Goal: Information Seeking & Learning: Learn about a topic

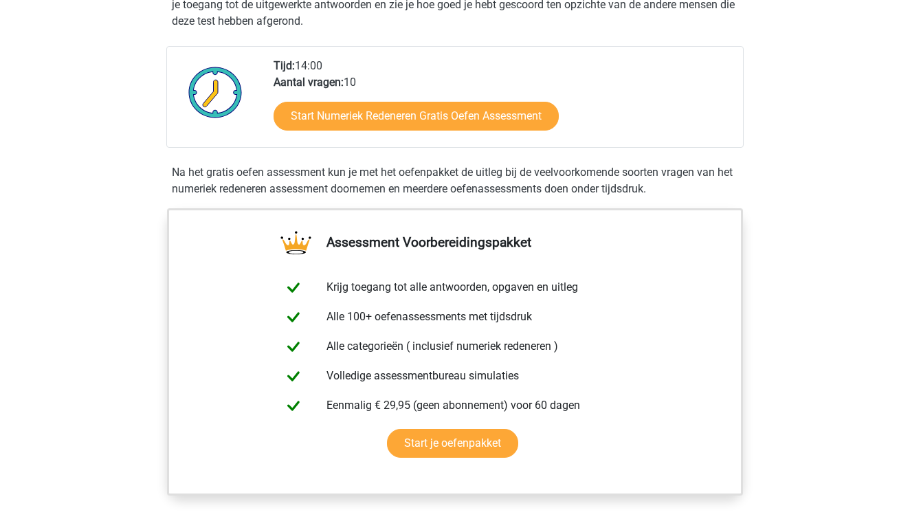
scroll to position [342, 0]
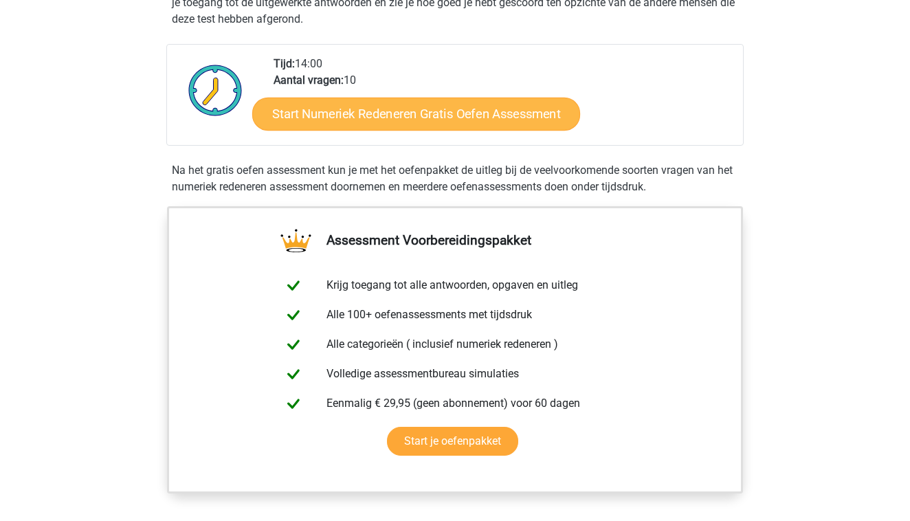
click at [401, 121] on link "Start Numeriek Redeneren Gratis Oefen Assessment" at bounding box center [416, 113] width 328 height 33
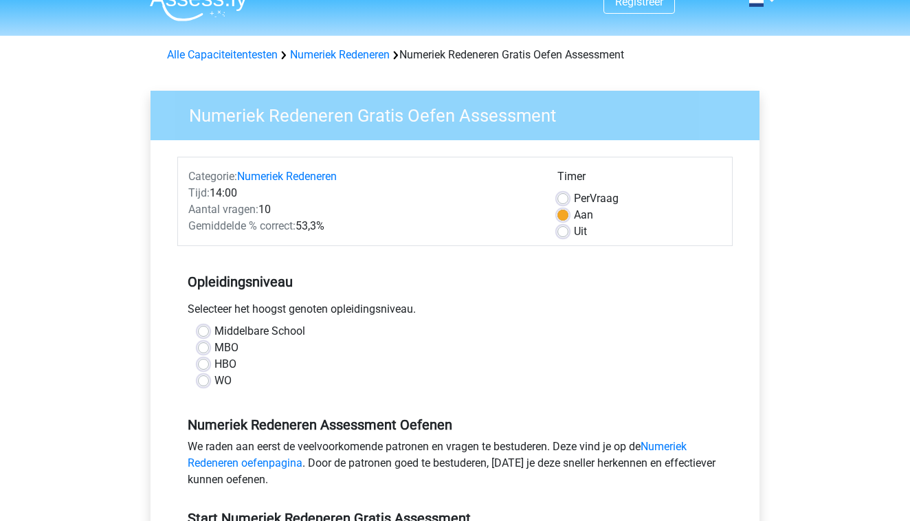
scroll to position [23, 0]
click at [215, 352] on label "MBO" at bounding box center [226, 347] width 24 height 16
click at [209, 352] on input "MBO" at bounding box center [203, 346] width 11 height 14
radio input "true"
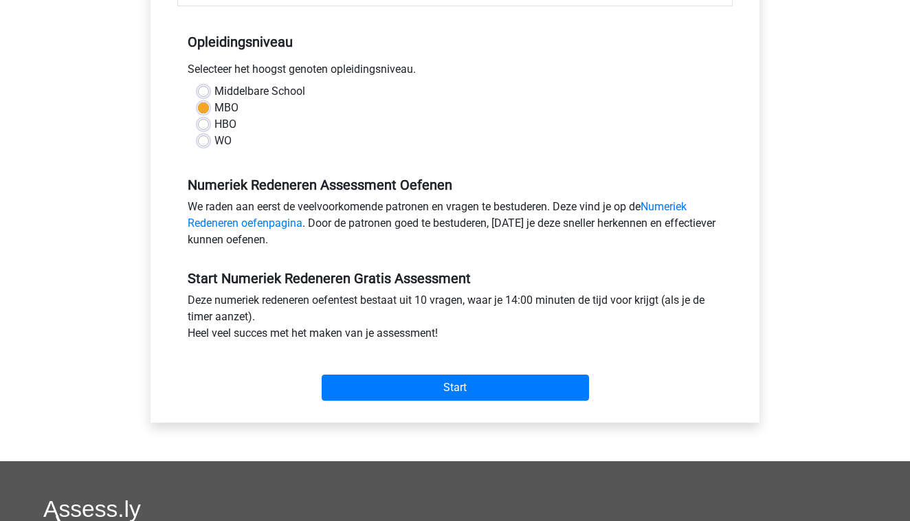
scroll to position [312, 0]
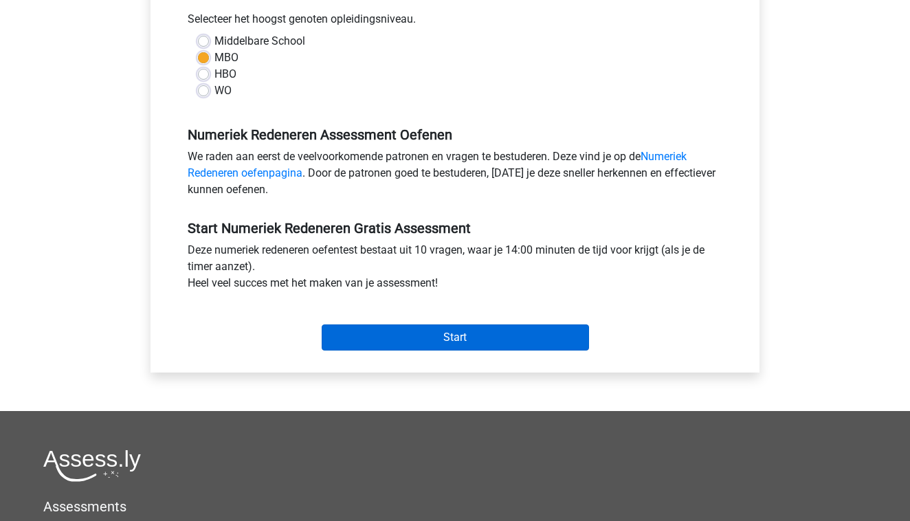
click at [403, 332] on input "Start" at bounding box center [455, 337] width 267 height 26
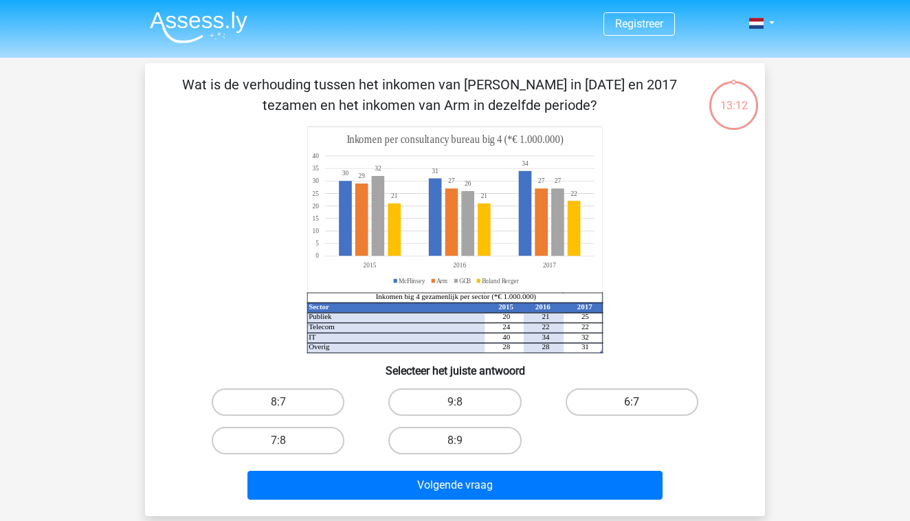
click at [627, 402] on label "6:7" at bounding box center [631, 401] width 133 height 27
click at [631, 402] on input "6:7" at bounding box center [635, 406] width 9 height 9
radio input "true"
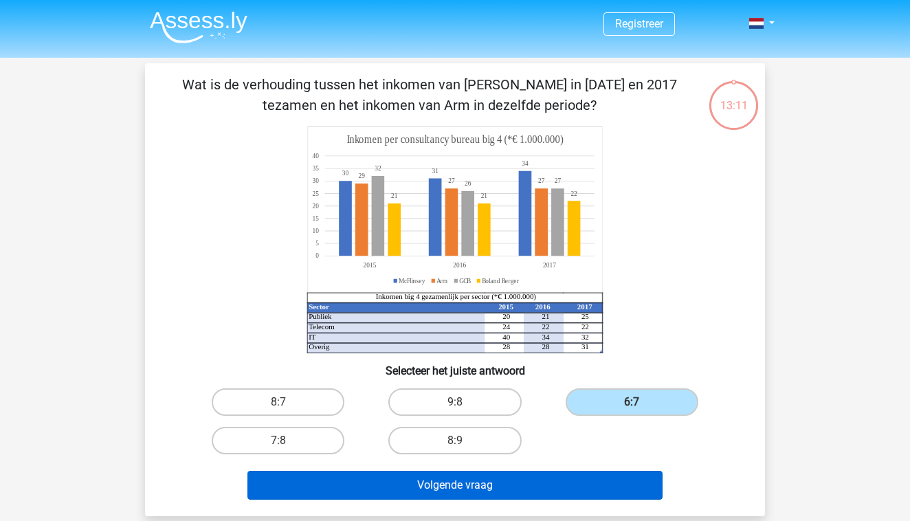
click at [567, 480] on button "Volgende vraag" at bounding box center [455, 485] width 416 height 29
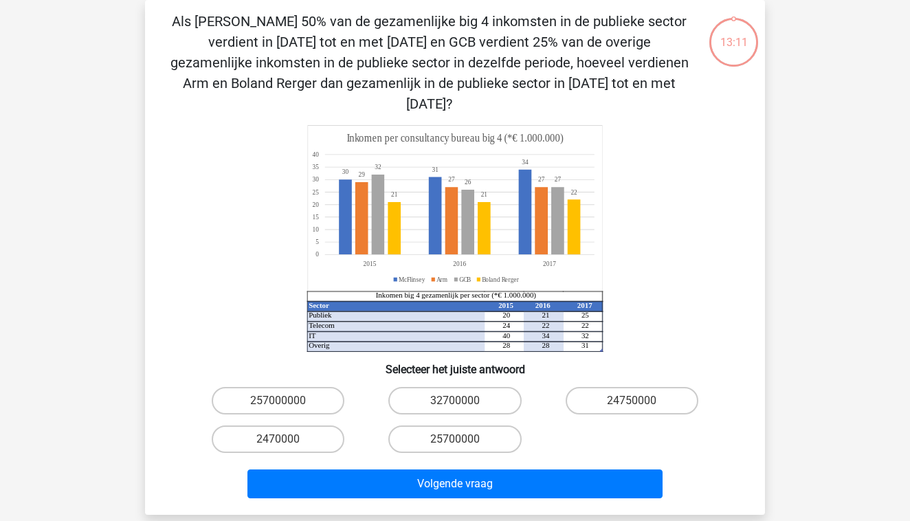
scroll to position [52, 0]
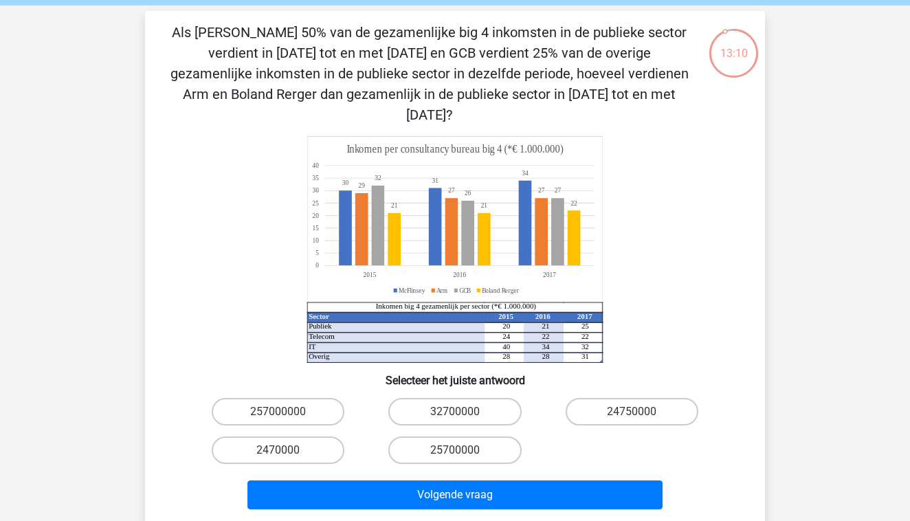
click at [655, 227] on icon "Sector 2015 2016 2017 Publiek 20 21 25 Telecom 24 22 22 IT 40 34 32 Overig 28 2…" at bounding box center [455, 249] width 554 height 227
click at [319, 436] on label "2470000" at bounding box center [278, 449] width 133 height 27
click at [287, 450] on input "2470000" at bounding box center [282, 454] width 9 height 9
radio input "true"
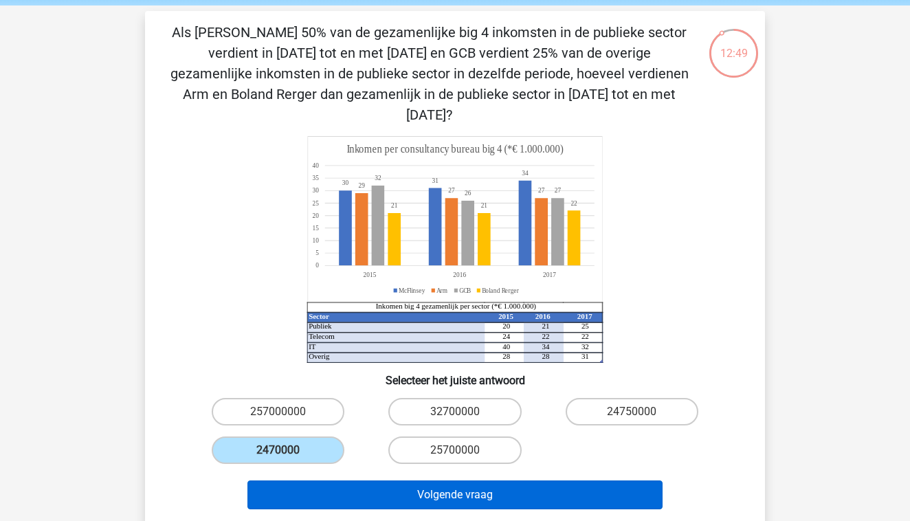
click at [380, 480] on button "Volgende vraag" at bounding box center [455, 494] width 416 height 29
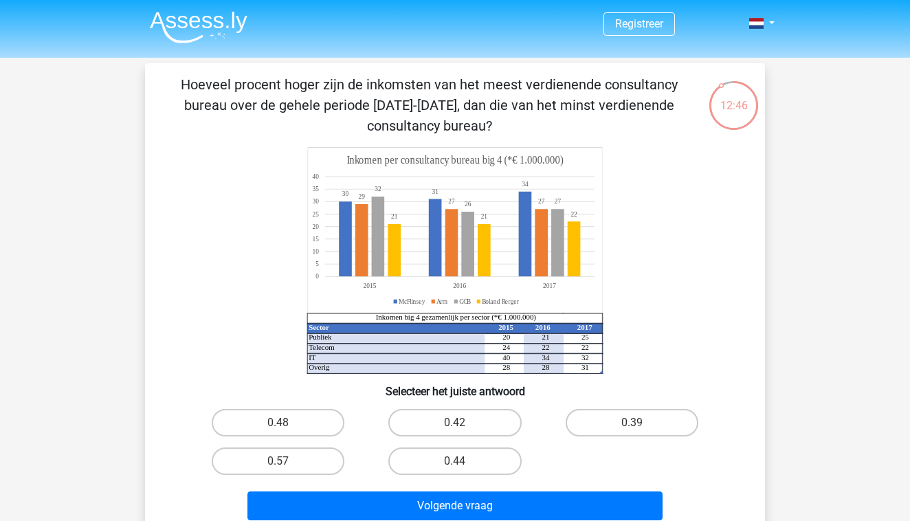
scroll to position [20, 0]
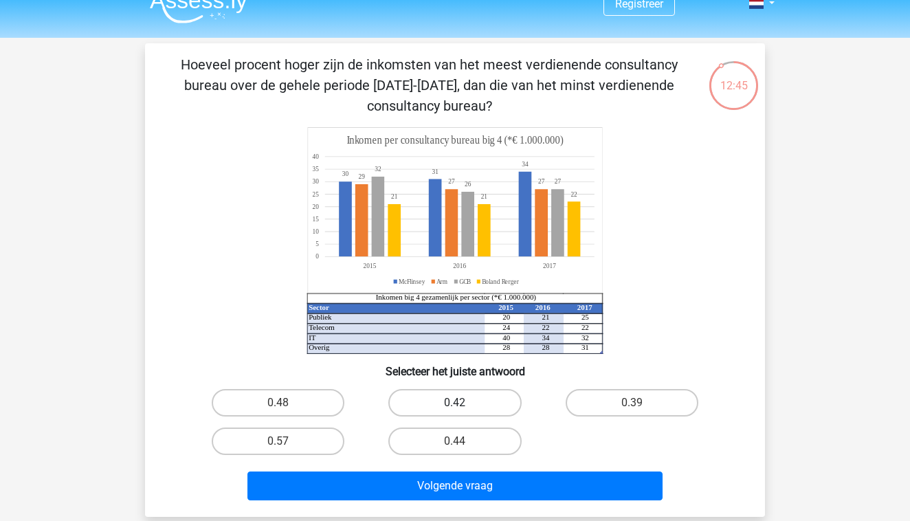
click at [442, 405] on label "0.42" at bounding box center [454, 402] width 133 height 27
click at [455, 405] on input "0.42" at bounding box center [459, 407] width 9 height 9
radio input "true"
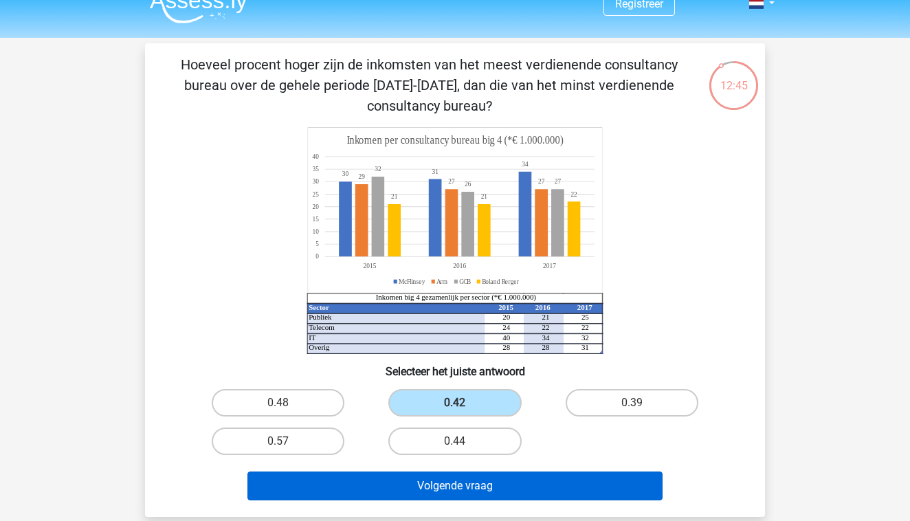
click at [433, 482] on button "Volgende vraag" at bounding box center [455, 485] width 416 height 29
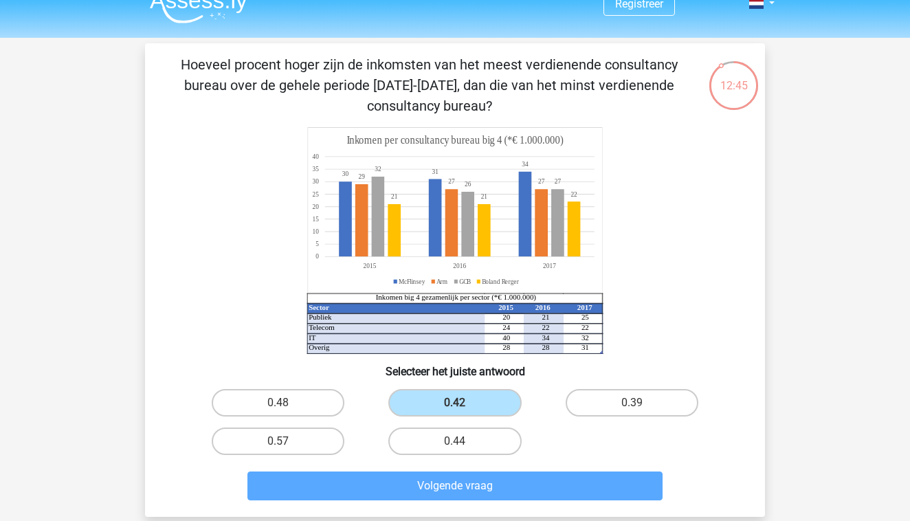
scroll to position [63, 0]
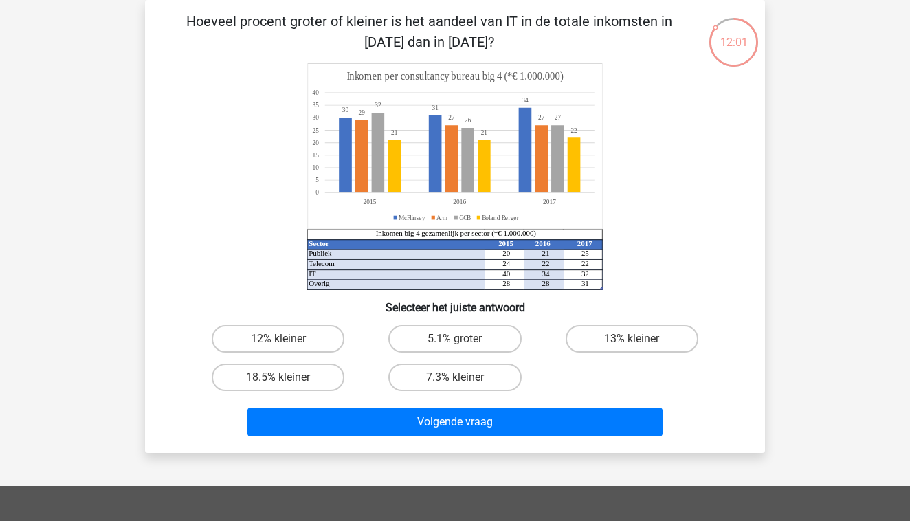
click at [633, 247] on icon "Sector 2015 2016 2017 Publiek 20 21 25 Telecom 24 22 22 IT 40 34 32 Overig 28 2…" at bounding box center [455, 176] width 554 height 227
click at [504, 273] on tspan "40" at bounding box center [506, 273] width 8 height 8
click at [510, 273] on icon "Sector 2015 2016 2017 Publiek 20 21 25 Telecom 24 22 22 IT 40 34 32 Overig 28 2…" at bounding box center [455, 176] width 554 height 227
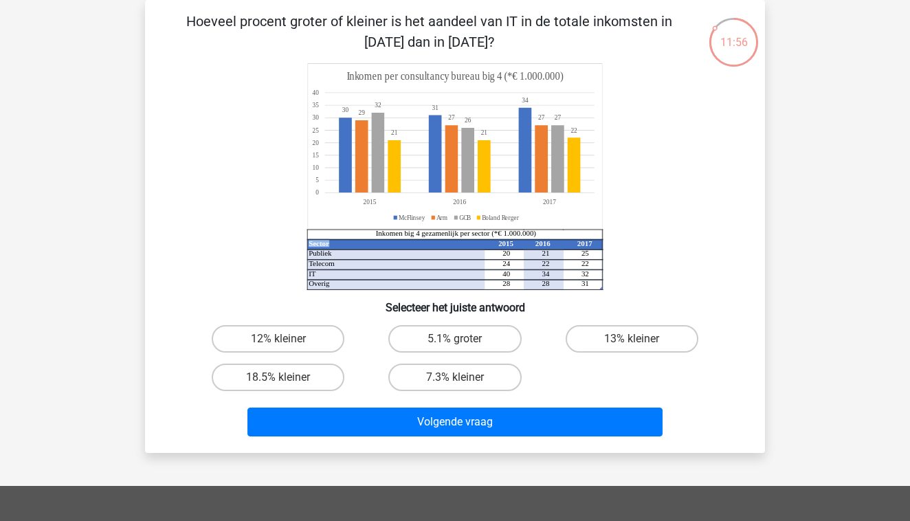
click at [510, 273] on icon "Sector 2015 2016 2017 Publiek 20 21 25 Telecom 24 22 22 IT 40 34 32 Overig 28 2…" at bounding box center [455, 176] width 554 height 227
click at [455, 348] on label "5.1% groter" at bounding box center [454, 338] width 133 height 27
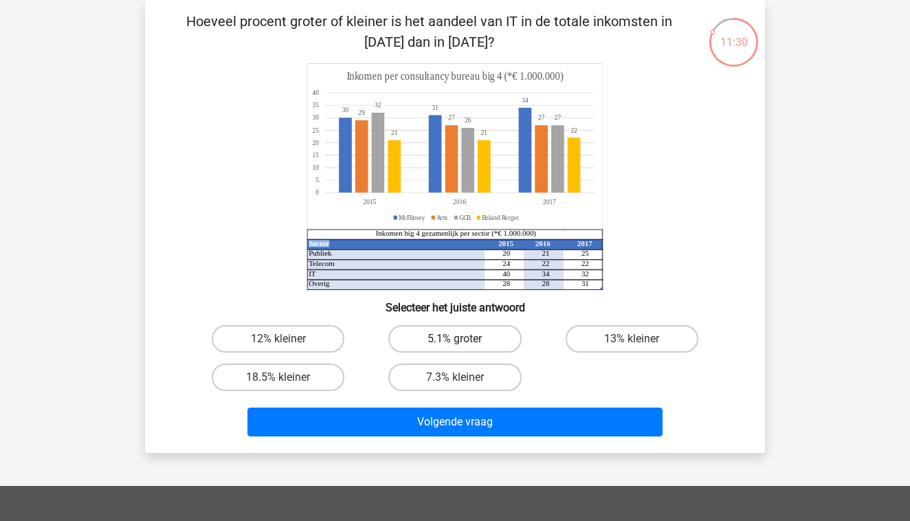
click at [455, 348] on input "5.1% groter" at bounding box center [459, 343] width 9 height 9
radio input "true"
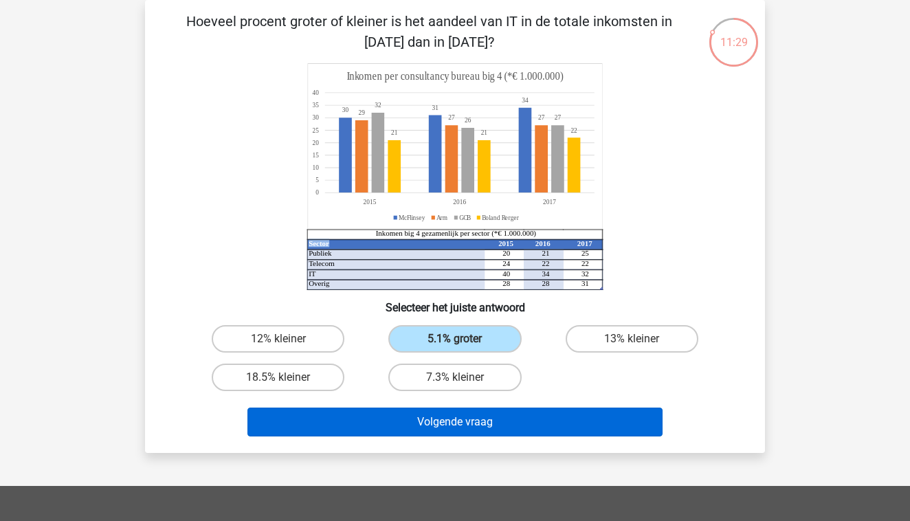
click at [451, 425] on button "Volgende vraag" at bounding box center [455, 421] width 416 height 29
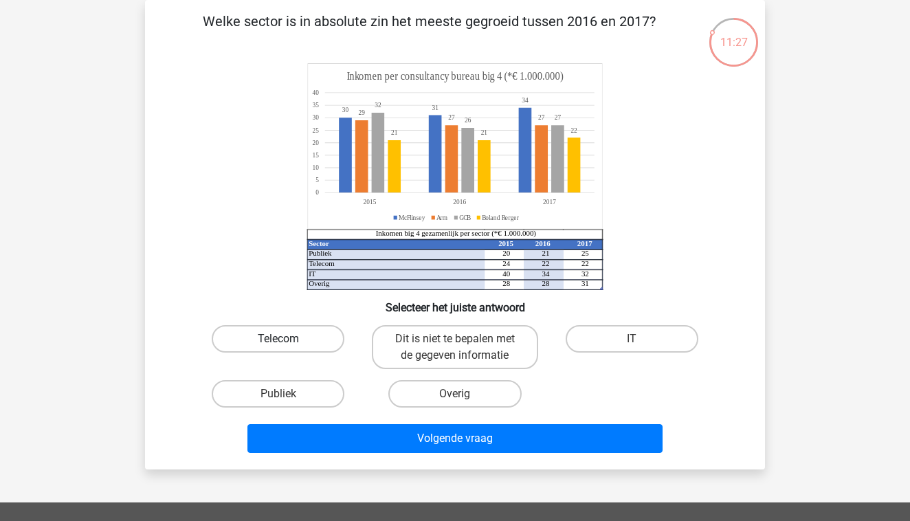
click at [295, 343] on label "Telecom" at bounding box center [278, 338] width 133 height 27
click at [287, 343] on input "Telecom" at bounding box center [282, 343] width 9 height 9
radio input "true"
click at [447, 357] on label "Dit is niet te bepalen met de gegeven informatie" at bounding box center [455, 347] width 166 height 44
click at [455, 348] on input "Dit is niet te bepalen met de gegeven informatie" at bounding box center [459, 343] width 9 height 9
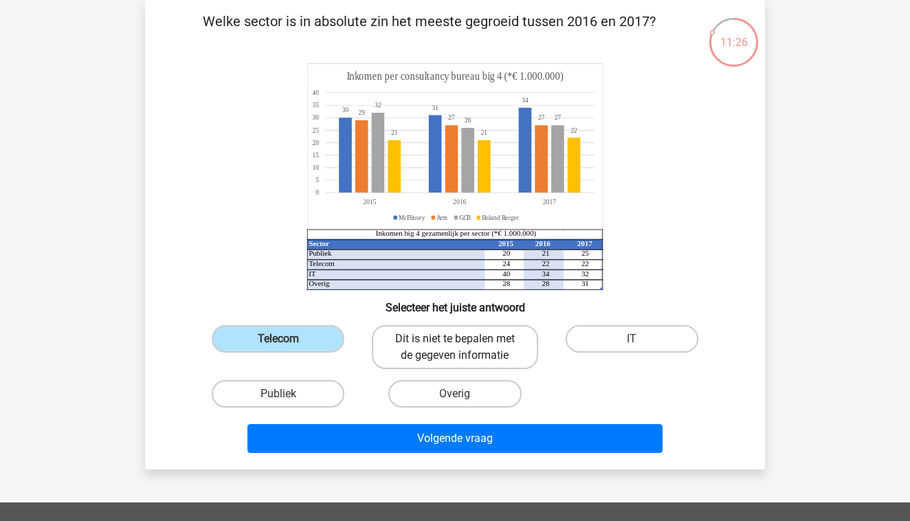
radio input "true"
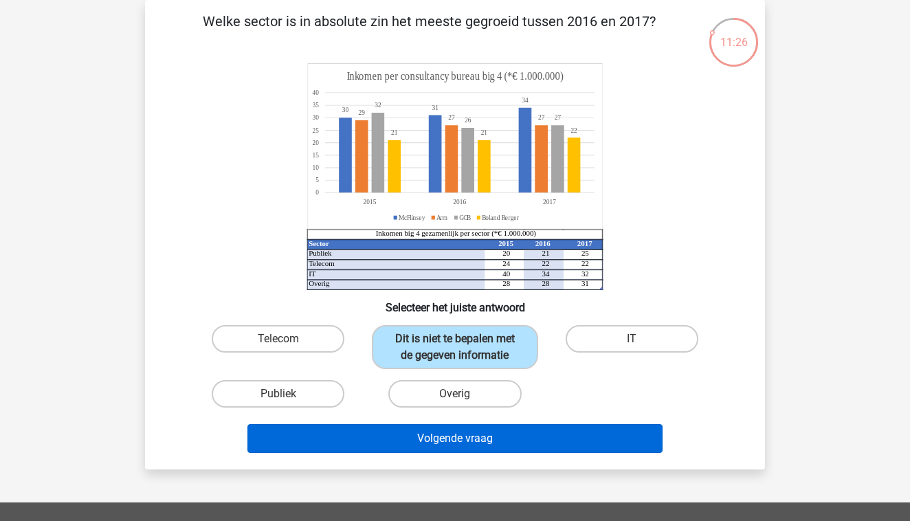
click at [427, 431] on button "Volgende vraag" at bounding box center [455, 438] width 416 height 29
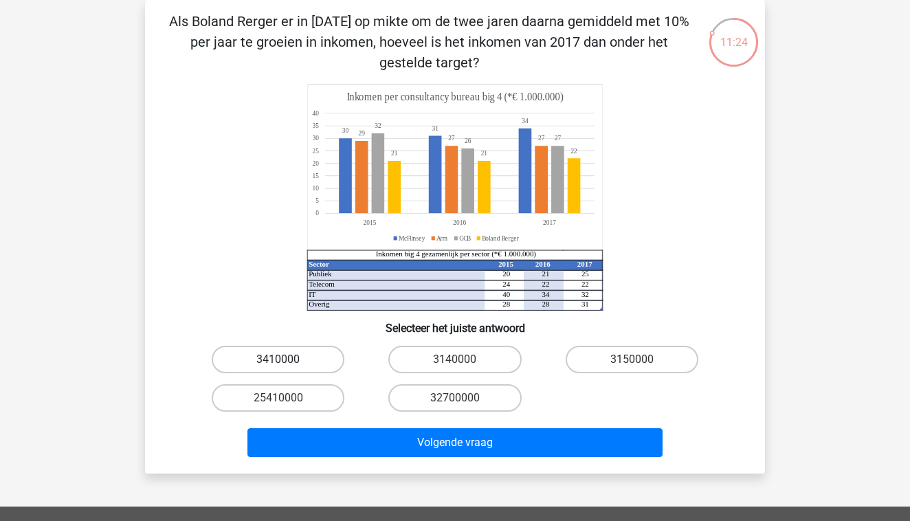
click at [275, 365] on label "3410000" at bounding box center [278, 359] width 133 height 27
click at [278, 365] on input "3410000" at bounding box center [282, 363] width 9 height 9
radio input "true"
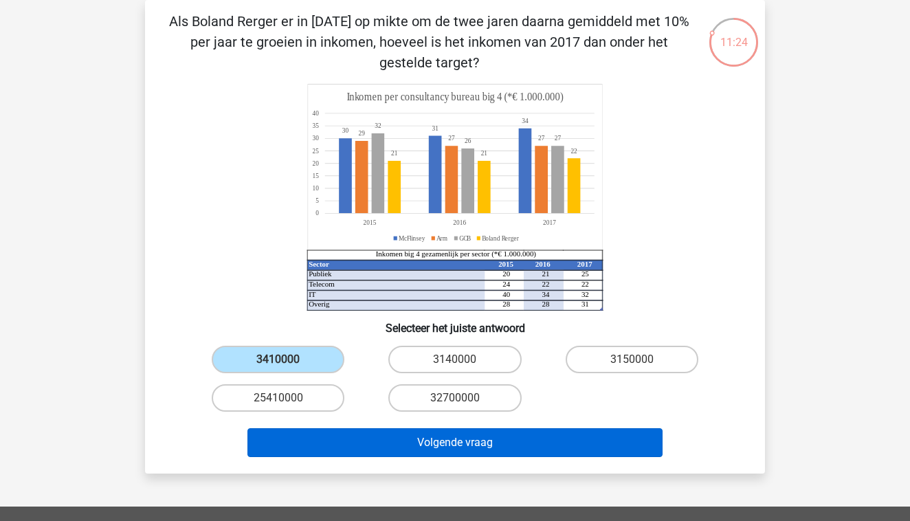
click at [307, 445] on button "Volgende vraag" at bounding box center [455, 442] width 416 height 29
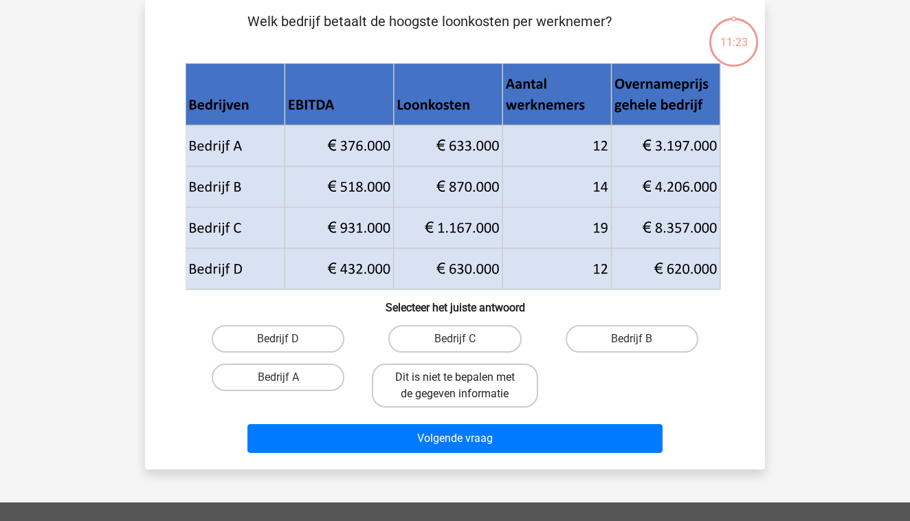
click at [460, 399] on label "Dit is niet te bepalen met de gegeven informatie" at bounding box center [455, 385] width 166 height 44
click at [460, 386] on input "Dit is niet te bepalen met de gegeven informatie" at bounding box center [459, 381] width 9 height 9
radio input "true"
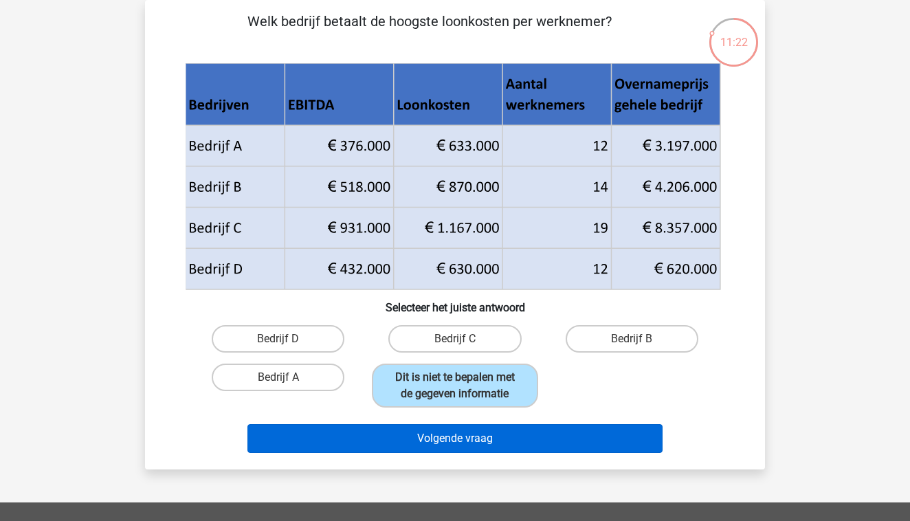
click at [458, 432] on button "Volgende vraag" at bounding box center [455, 438] width 416 height 29
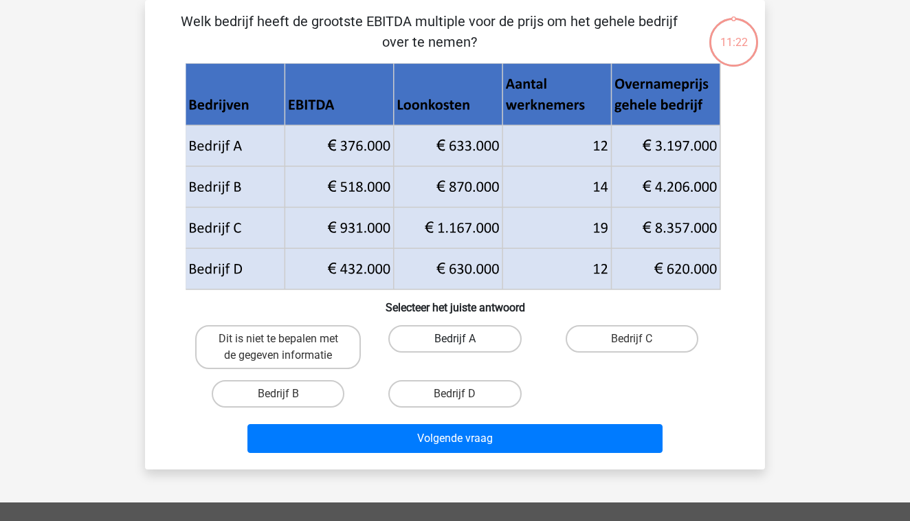
click at [436, 343] on label "Bedrijf A" at bounding box center [454, 338] width 133 height 27
click at [455, 343] on input "Bedrijf A" at bounding box center [459, 343] width 9 height 9
radio input "true"
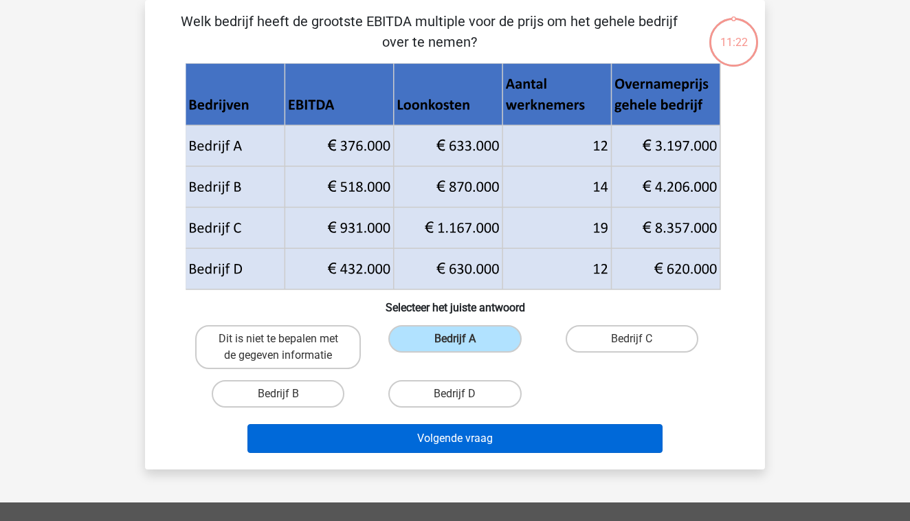
click at [431, 429] on button "Volgende vraag" at bounding box center [455, 438] width 416 height 29
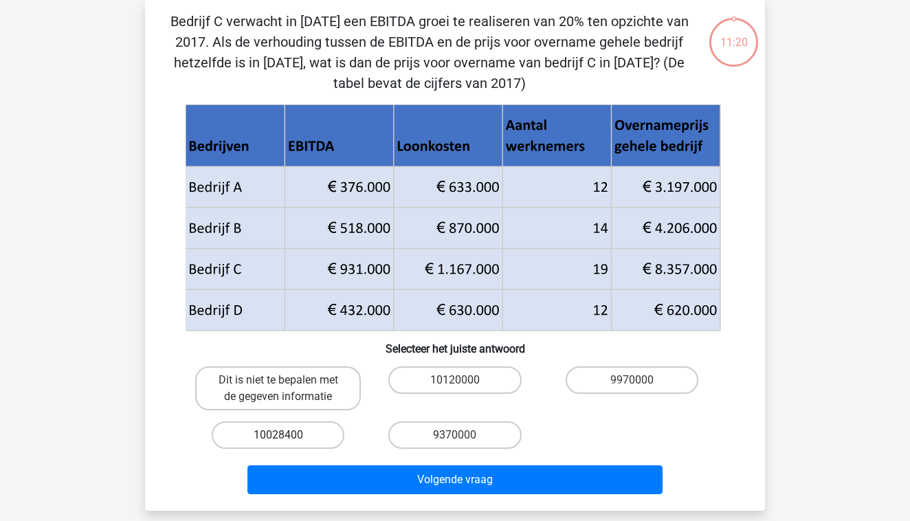
click at [300, 432] on label "10028400" at bounding box center [278, 434] width 133 height 27
click at [287, 435] on input "10028400" at bounding box center [282, 439] width 9 height 9
radio input "true"
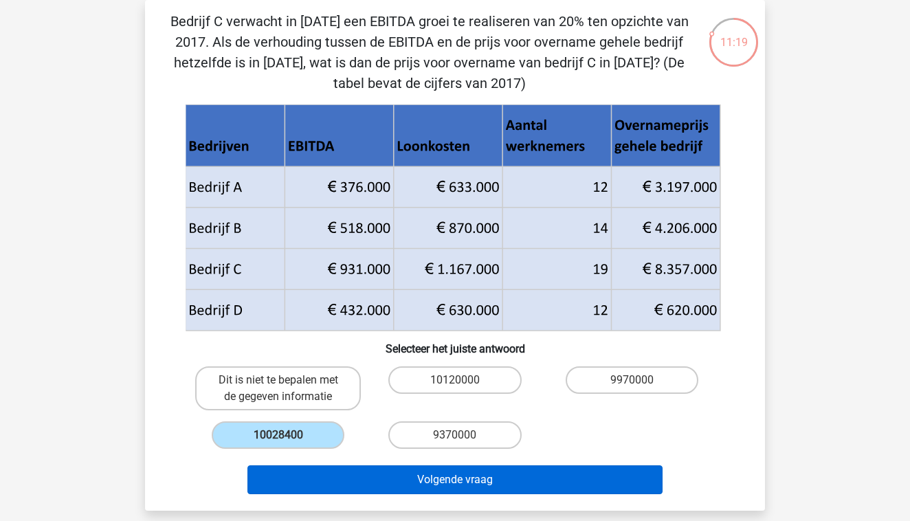
click at [309, 475] on button "Volgende vraag" at bounding box center [455, 479] width 416 height 29
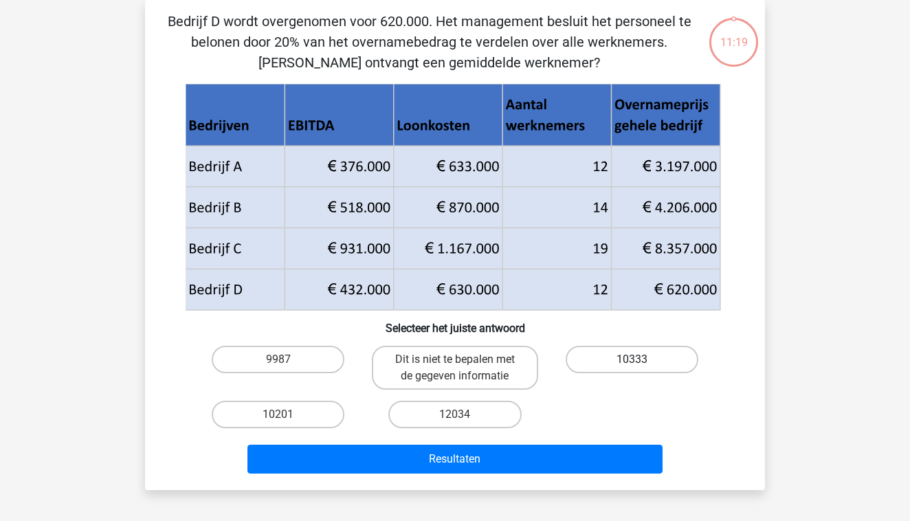
click at [642, 365] on label "10333" at bounding box center [631, 359] width 133 height 27
click at [640, 365] on input "10333" at bounding box center [635, 363] width 9 height 9
radio input "true"
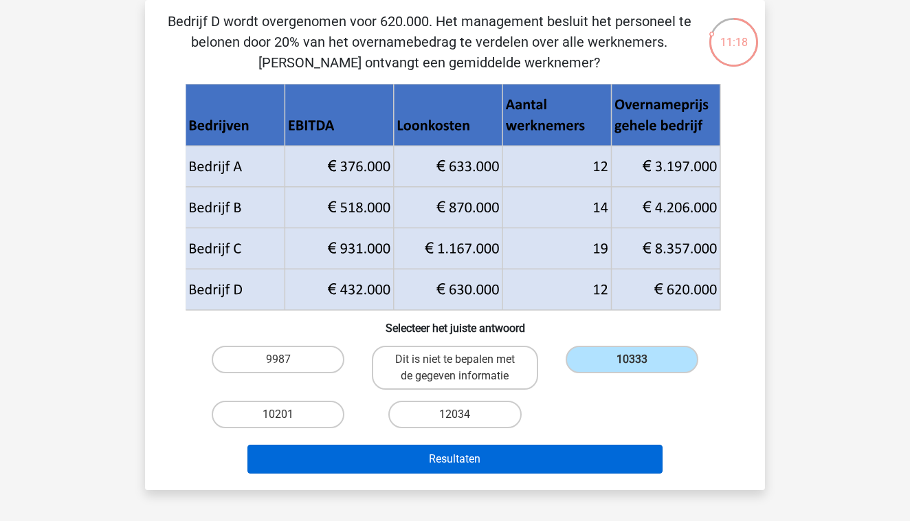
click at [511, 465] on button "Resultaten" at bounding box center [455, 458] width 416 height 29
